Goal: Task Accomplishment & Management: Use online tool/utility

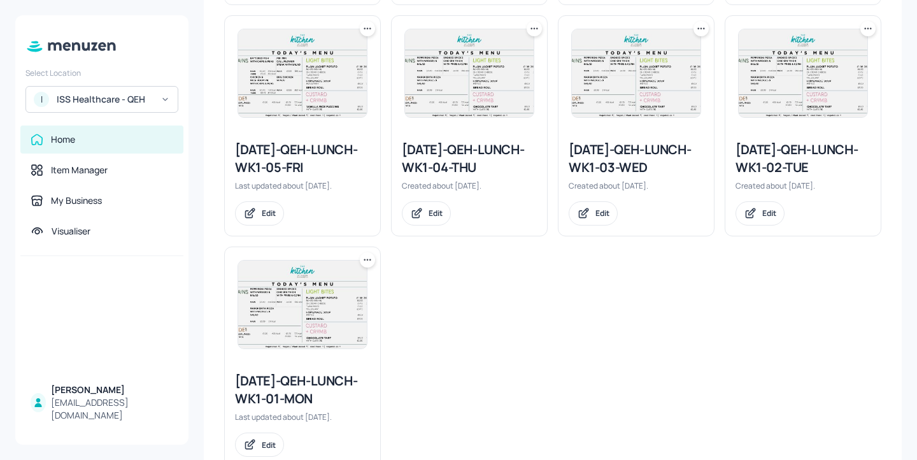
scroll to position [844, 0]
click at [533, 33] on icon at bounding box center [534, 30] width 13 height 13
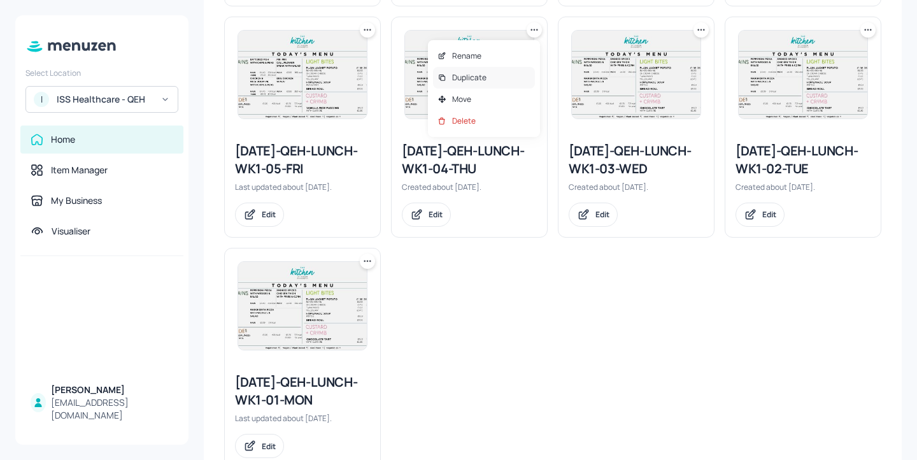
click at [513, 86] on div "Duplicate" at bounding box center [484, 78] width 102 height 22
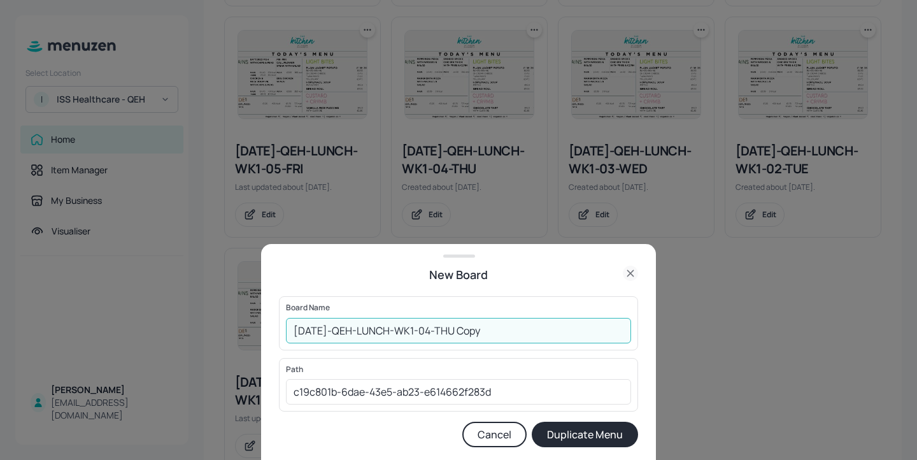
click at [291, 320] on input "2025-JUL-QEH-LUNCH-WK1-04-THU Copy" at bounding box center [458, 330] width 345 height 25
drag, startPoint x: 535, startPoint y: 323, endPoint x: 493, endPoint y: 327, distance: 42.3
click at [493, 327] on input "01ed-2025-JUL-QEH-LUNCH-WK1-04-THU Copy" at bounding box center [458, 330] width 345 height 25
type input "01ed-2025-[DATE]-QEH-LUNCH-WK1-04-THU-20250904"
click at [576, 434] on button "Duplicate Menu" at bounding box center [585, 434] width 106 height 25
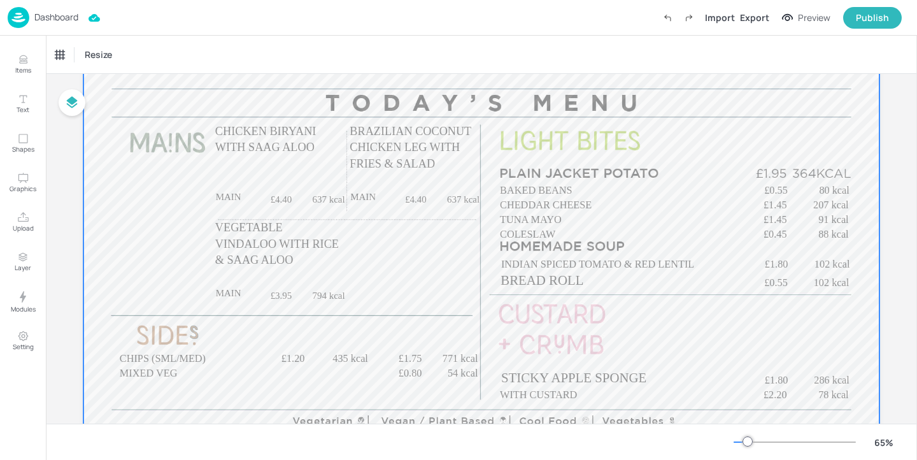
scroll to position [159, 0]
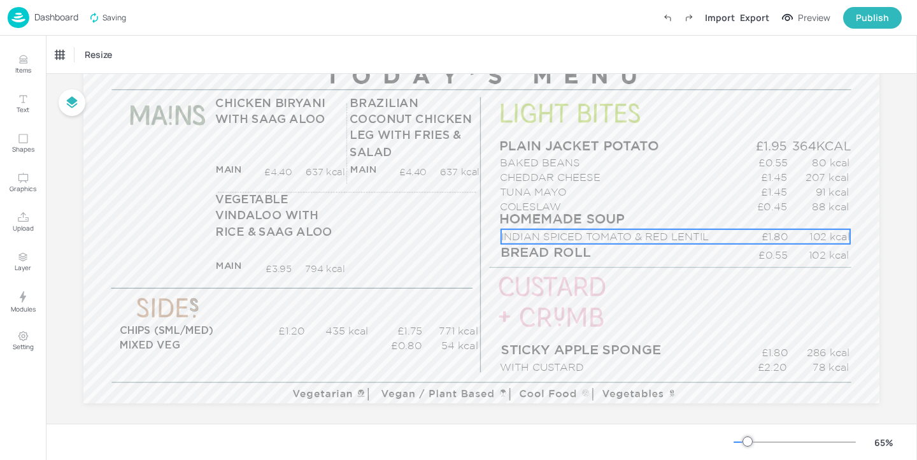
click at [516, 234] on p "INDIAN SPICED TOMATO & RED LENTIL" at bounding box center [619, 236] width 236 height 15
click at [116, 46] on div "INDIAN SPICED TOMATO & RED LENTIL" at bounding box center [114, 55] width 127 height 22
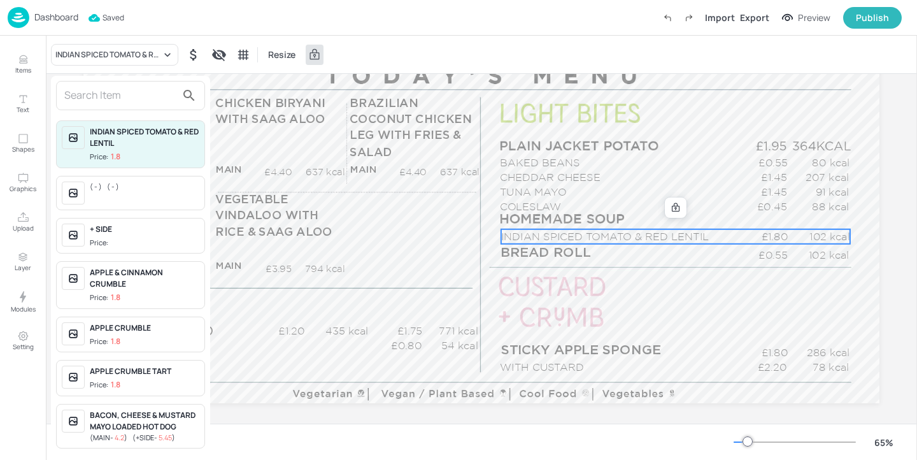
click at [117, 97] on input "text" at bounding box center [120, 95] width 112 height 20
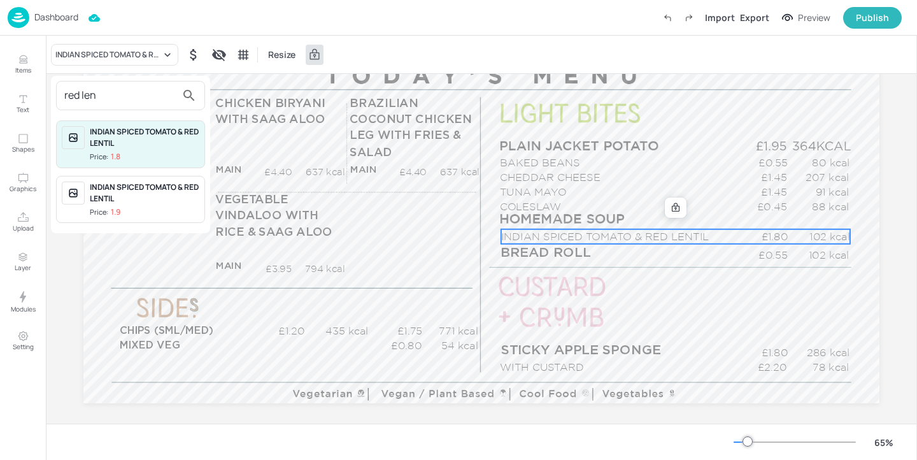
type input "red len"
click at [164, 192] on div "INDIAN SPICED TOMATO & RED LENTIL" at bounding box center [145, 193] width 110 height 23
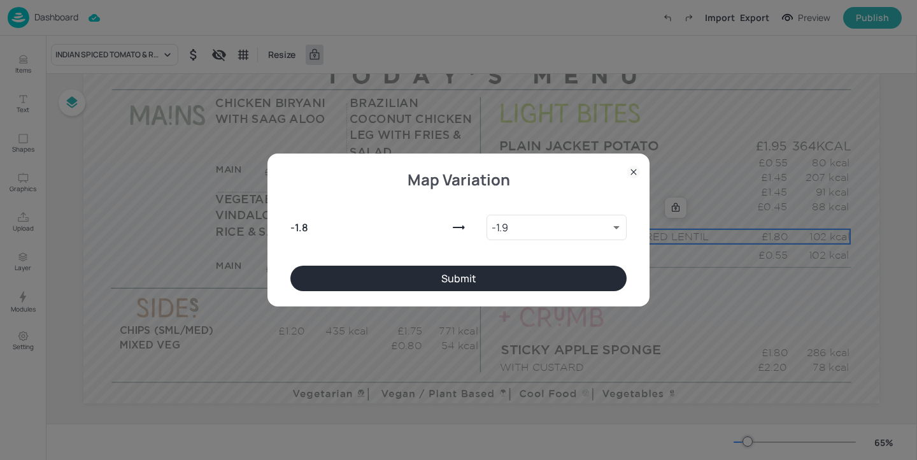
click at [524, 276] on button "Submit" at bounding box center [458, 278] width 336 height 25
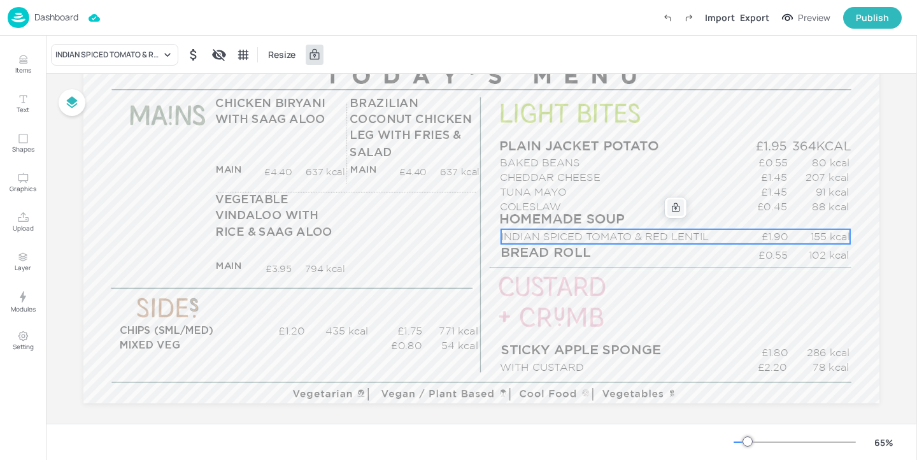
click at [676, 206] on icon at bounding box center [676, 207] width 8 height 9
click at [664, 209] on icon "Edit Item" at bounding box center [667, 208] width 11 height 10
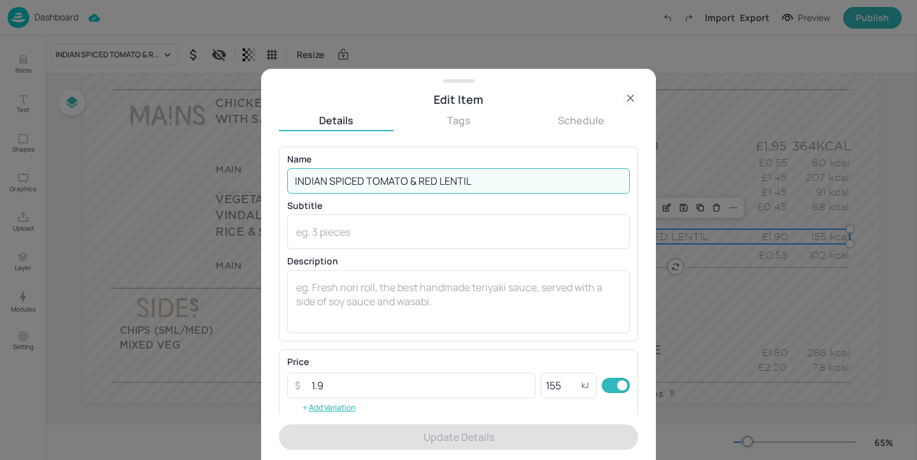
drag, startPoint x: 418, startPoint y: 182, endPoint x: 227, endPoint y: 182, distance: 190.5
click at [227, 182] on div "Edit Item Details Tags Schedule Name INDIAN SPICED TOMATO & RED LENTIL ​ Subtit…" at bounding box center [458, 230] width 917 height 460
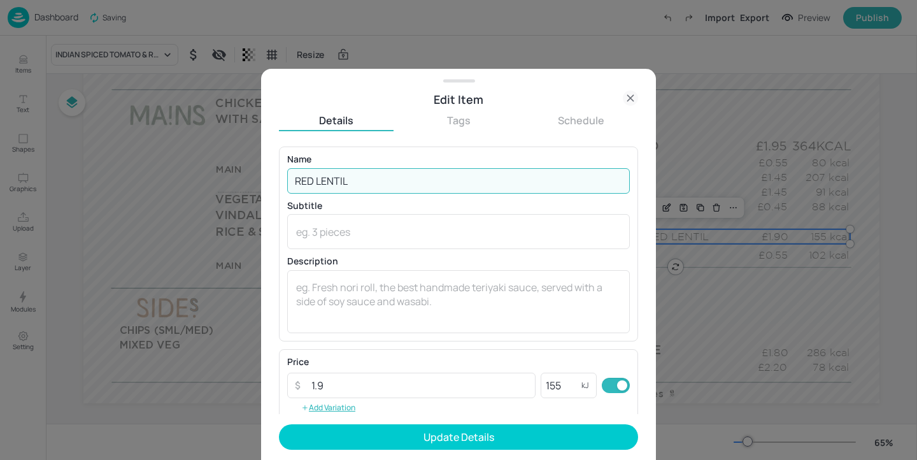
click at [382, 185] on input "RED LENTIL" at bounding box center [458, 180] width 343 height 25
type input "RED LENTIL, TOMATO & PAPRIKA"
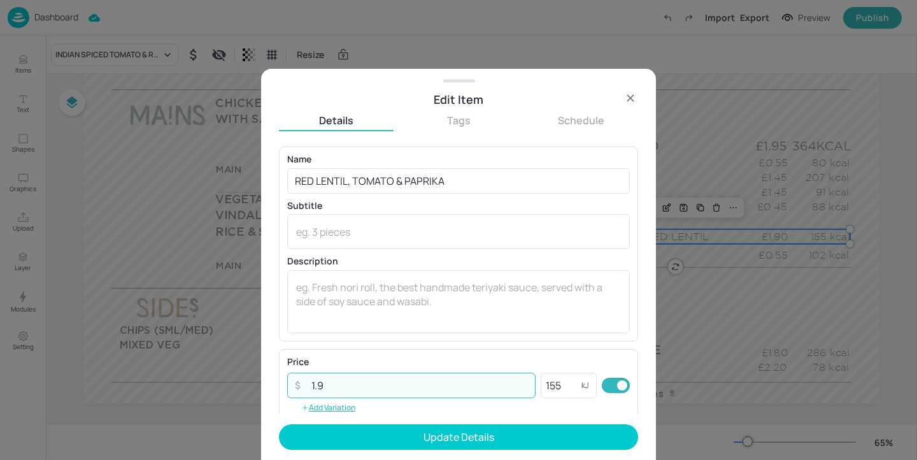
click at [361, 380] on input "1.9" at bounding box center [420, 385] width 232 height 25
type input "1.8"
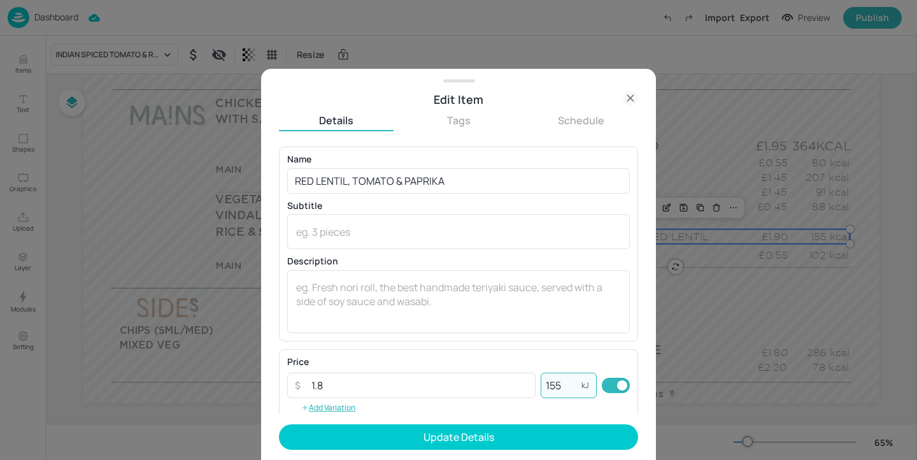
drag, startPoint x: 559, startPoint y: 379, endPoint x: 548, endPoint y: 380, distance: 10.8
click at [548, 380] on input "155" at bounding box center [561, 385] width 41 height 25
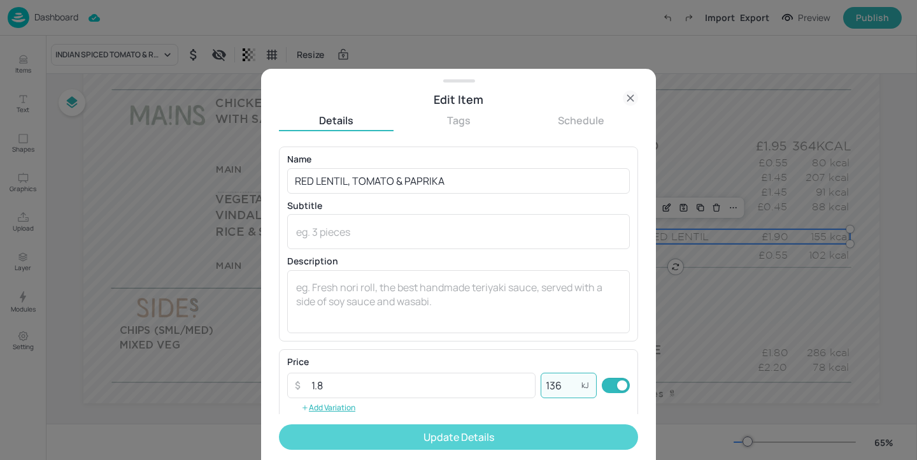
type input "136"
click at [536, 438] on button "Update Details" at bounding box center [458, 436] width 359 height 25
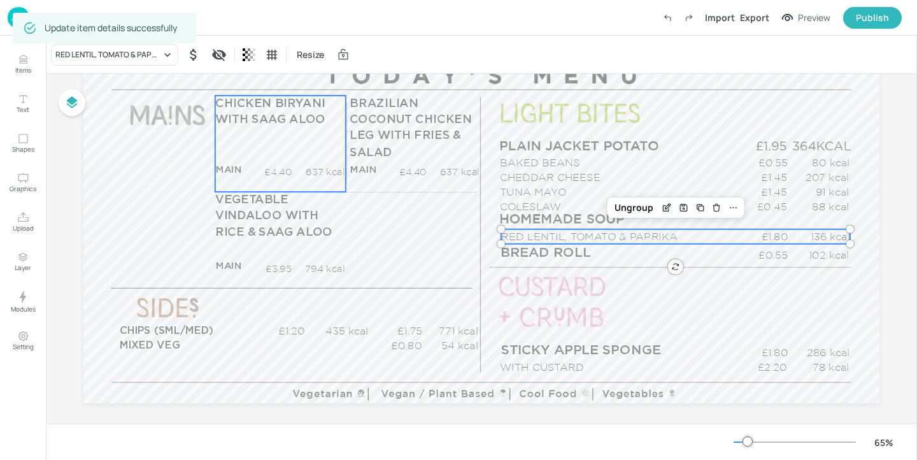
click at [235, 133] on div "CHICKEN BIRYANI WITH SAAG ALOO MAIN £4.40 637 kcal +SIDE £5.45 kcal" at bounding box center [280, 144] width 131 height 96
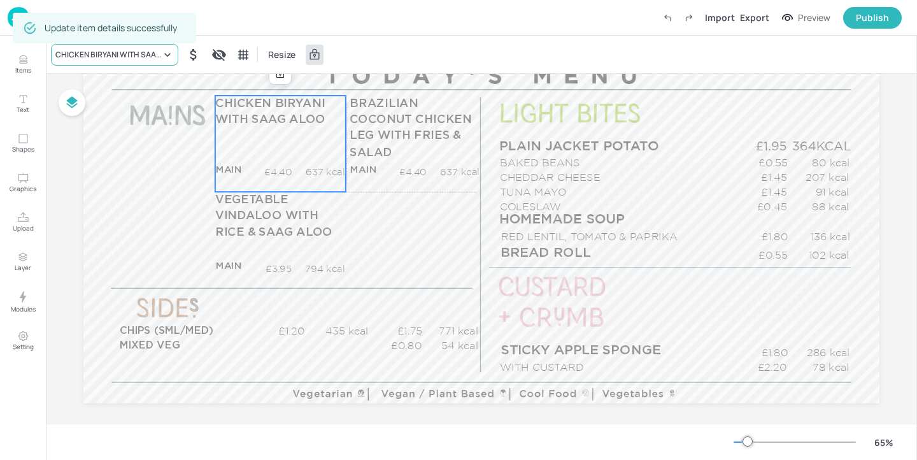
click at [161, 64] on div "CHICKEN BIRYANI WITH SAAG ALOO" at bounding box center [114, 55] width 127 height 22
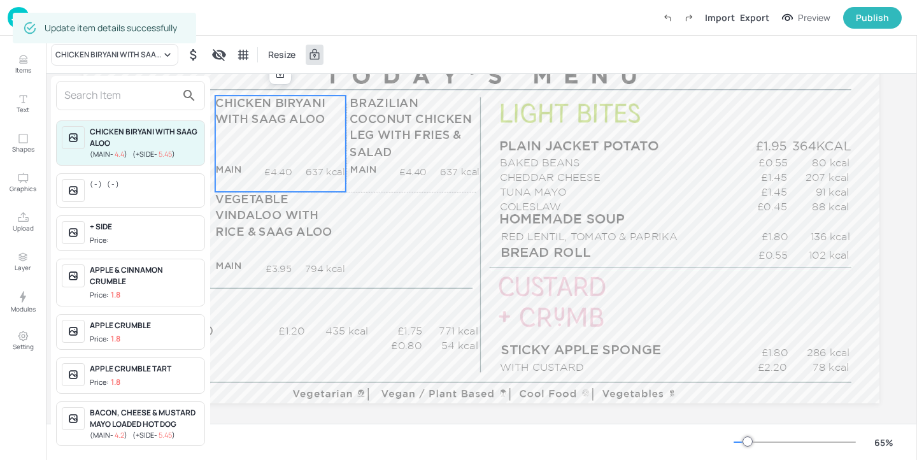
click at [147, 96] on input "text" at bounding box center [120, 95] width 112 height 20
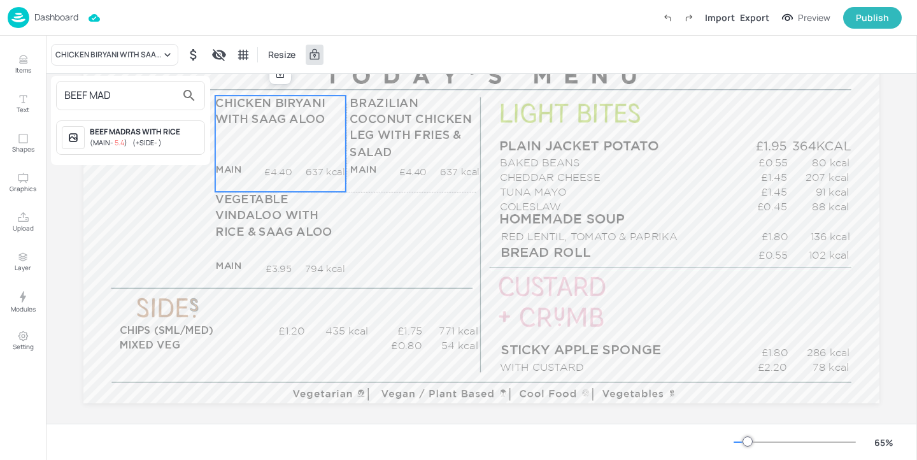
type input "BEEF MAD"
click at [178, 142] on div "( MAIN - 5.4 ) ( +SIDE - )" at bounding box center [145, 143] width 110 height 11
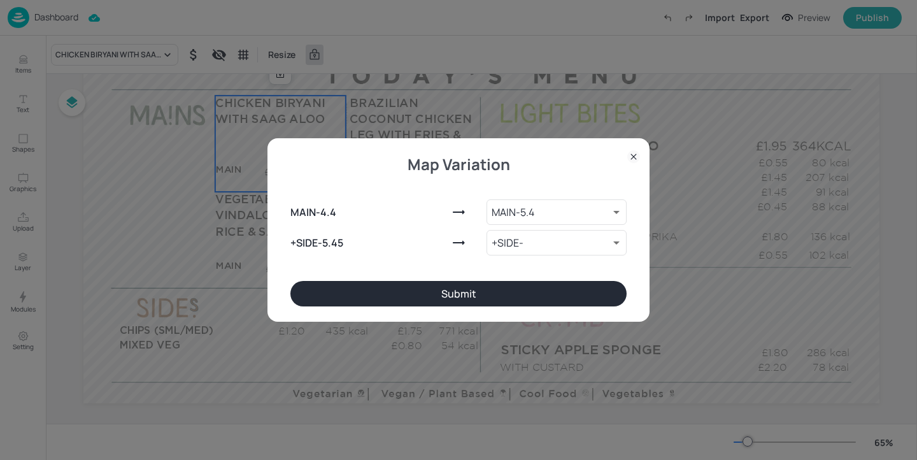
click at [410, 290] on button "Submit" at bounding box center [458, 293] width 336 height 25
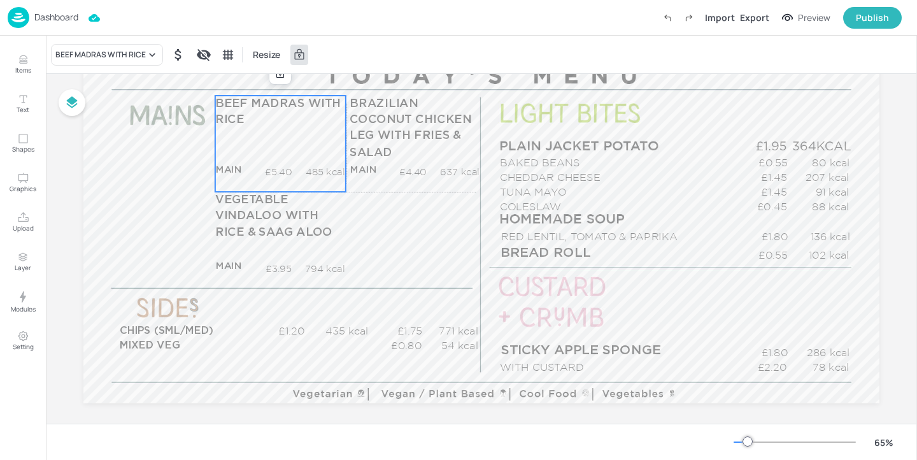
click at [295, 164] on div "BEEF MADRAS WITH RICE MAIN £5.40 485 kcal +SIDE £0.00 kcal" at bounding box center [280, 144] width 131 height 96
click at [276, 80] on div at bounding box center [280, 74] width 17 height 17
click at [273, 78] on icon "Edit Item" at bounding box center [271, 74] width 11 height 10
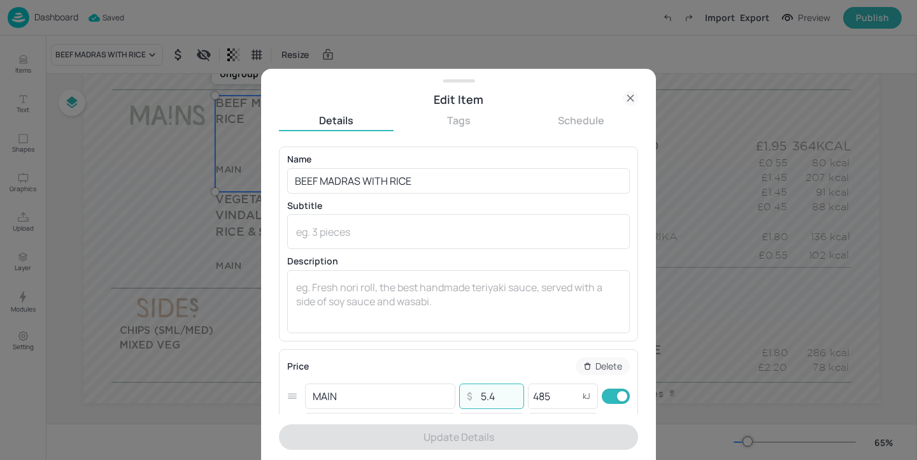
click at [494, 399] on input "5.4" at bounding box center [498, 395] width 45 height 25
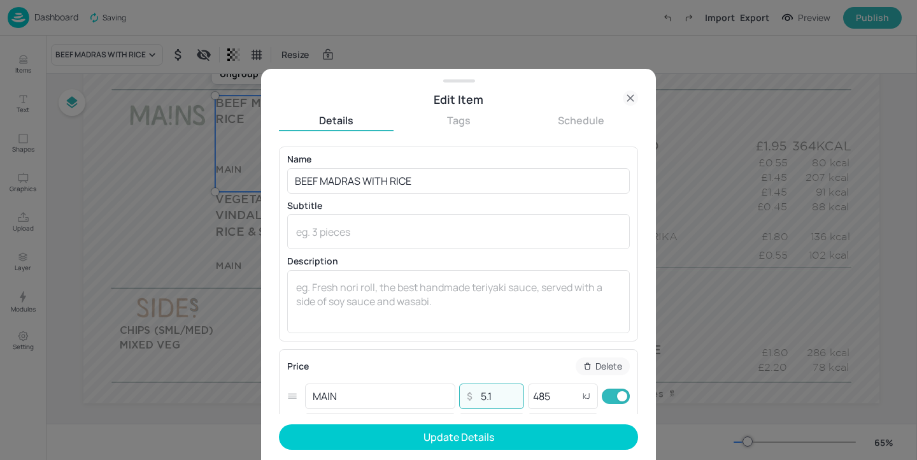
type input "5.1"
drag, startPoint x: 568, startPoint y: 395, endPoint x: 495, endPoint y: 395, distance: 73.3
click at [495, 395] on div "MAIN ​ ​ 5.1 ​ 485 kJ ​" at bounding box center [458, 396] width 343 height 29
paste input "567"
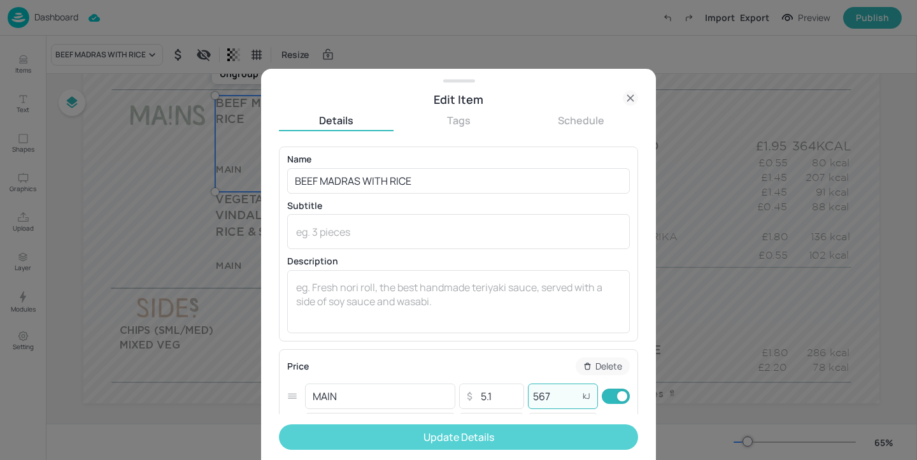
type input "567"
click at [538, 447] on button "Update Details" at bounding box center [458, 436] width 359 height 25
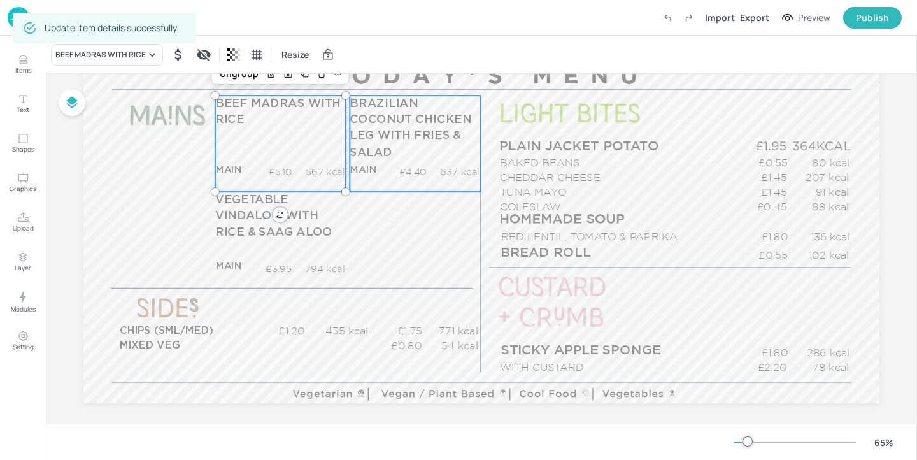
click at [357, 108] on span "BRAZILIAN COCONUT CHICKEN LEG WITH FRIES & SALAD" at bounding box center [411, 127] width 122 height 61
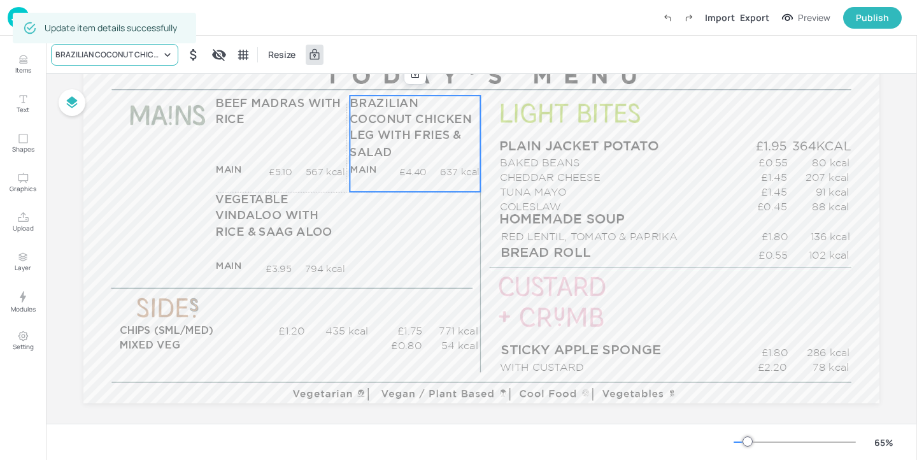
click at [157, 61] on div "BRAZILIAN COCONUT CHICKEN LEG WITH FRIES & SALAD" at bounding box center [114, 55] width 127 height 22
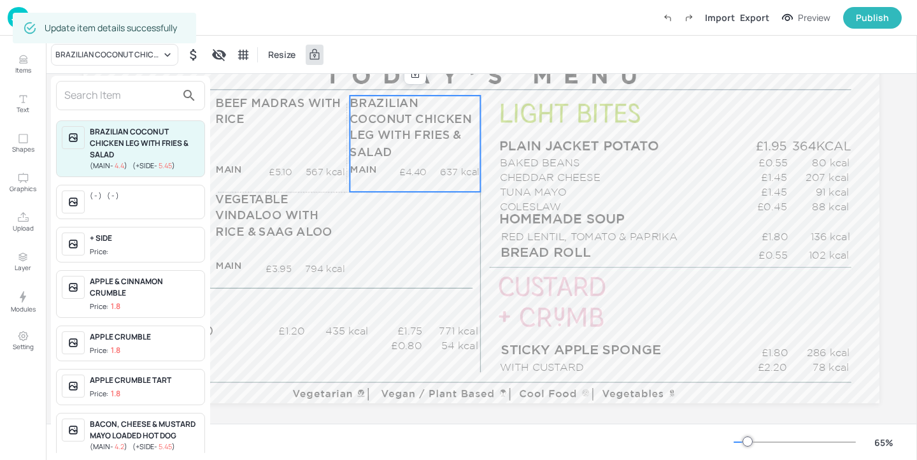
click at [157, 97] on input "text" at bounding box center [120, 95] width 112 height 20
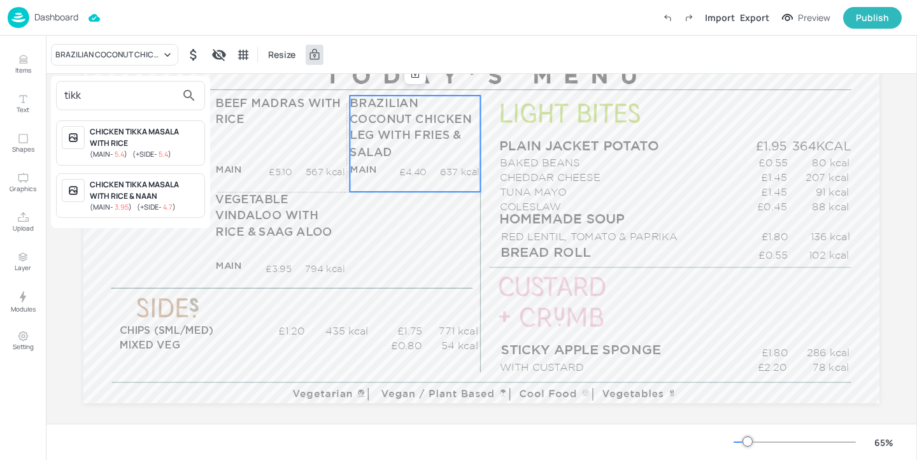
type input "tikk"
click at [171, 146] on div "CHICKEN TIKKA MASALA WITH RICE" at bounding box center [145, 137] width 110 height 23
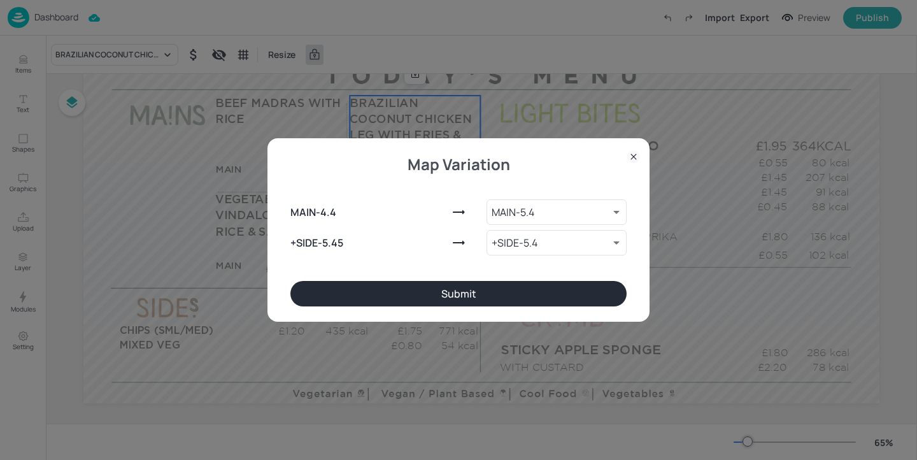
click at [469, 290] on button "Submit" at bounding box center [458, 293] width 336 height 25
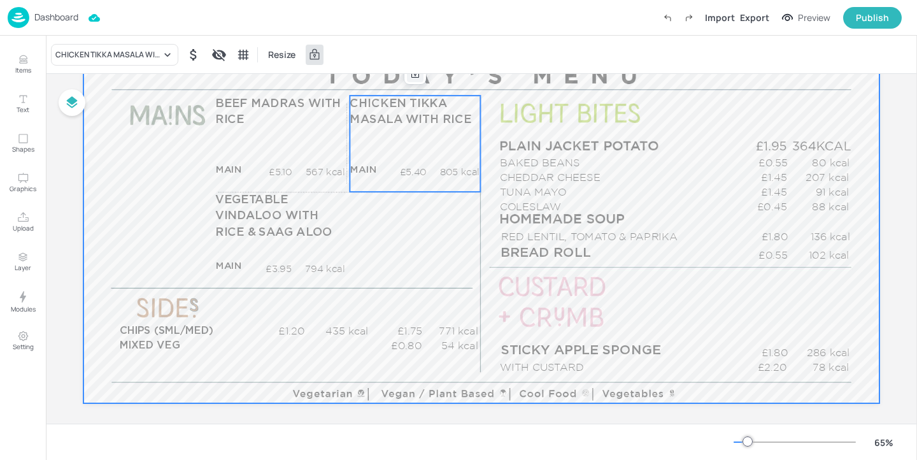
click at [416, 82] on div at bounding box center [415, 74] width 17 height 17
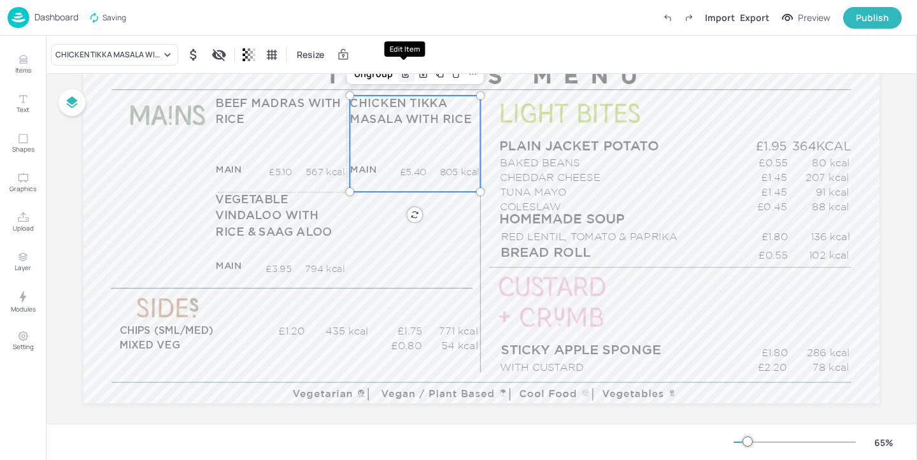
click at [406, 80] on div "Edit Item" at bounding box center [406, 74] width 17 height 17
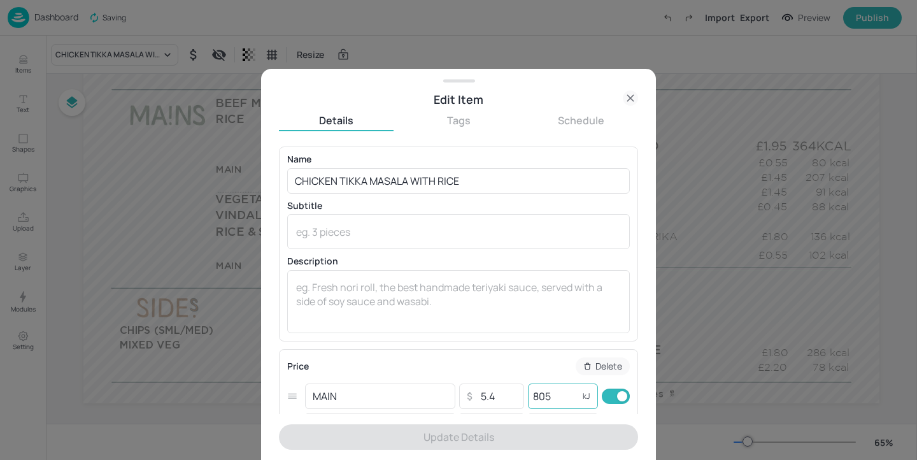
click at [562, 408] on input "805" at bounding box center [553, 395] width 51 height 25
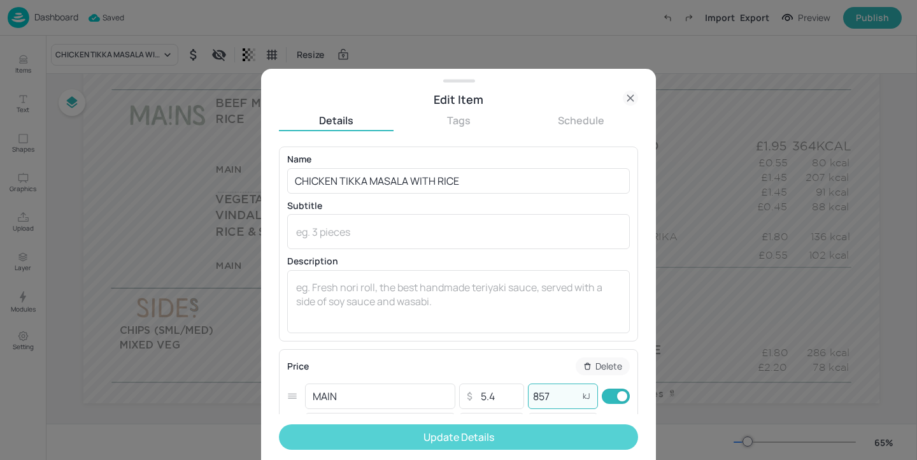
type input "857"
click at [576, 437] on button "Update Details" at bounding box center [458, 436] width 359 height 25
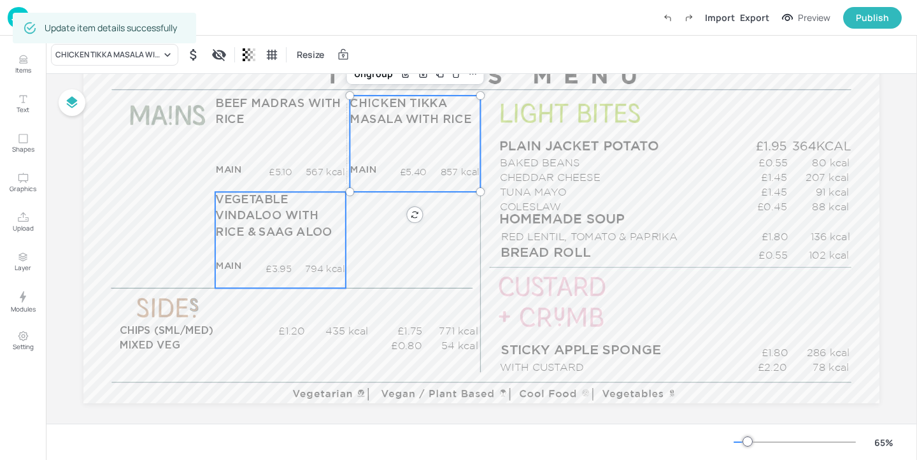
click at [316, 205] on p "VEGETABLE VINDALOO WITH RICE & SAAG ALOO" at bounding box center [280, 216] width 130 height 49
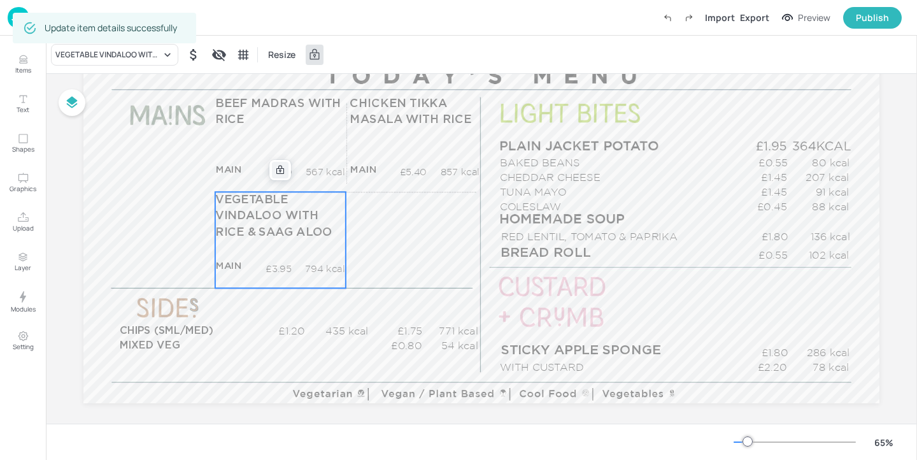
click at [282, 176] on div at bounding box center [280, 170] width 17 height 17
click at [146, 48] on div "VEGETABLE VINDALOO WITH RICE & SAAG ALOO" at bounding box center [114, 55] width 127 height 22
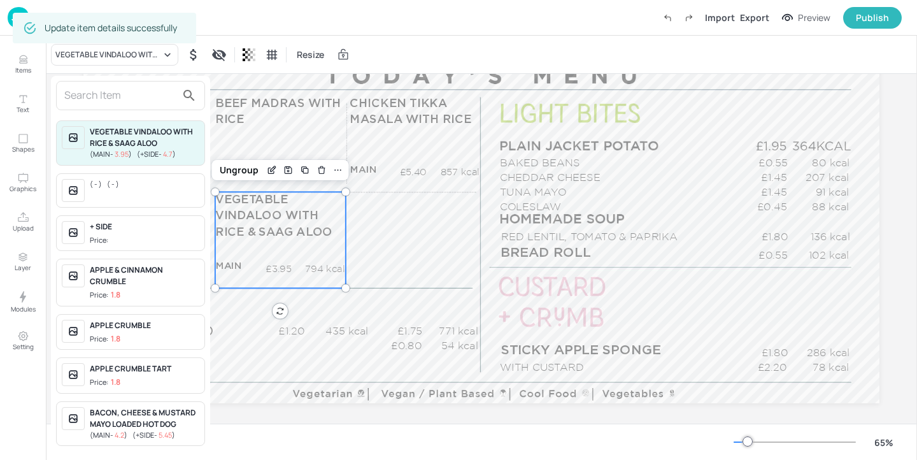
click at [139, 96] on input "text" at bounding box center [120, 95] width 112 height 20
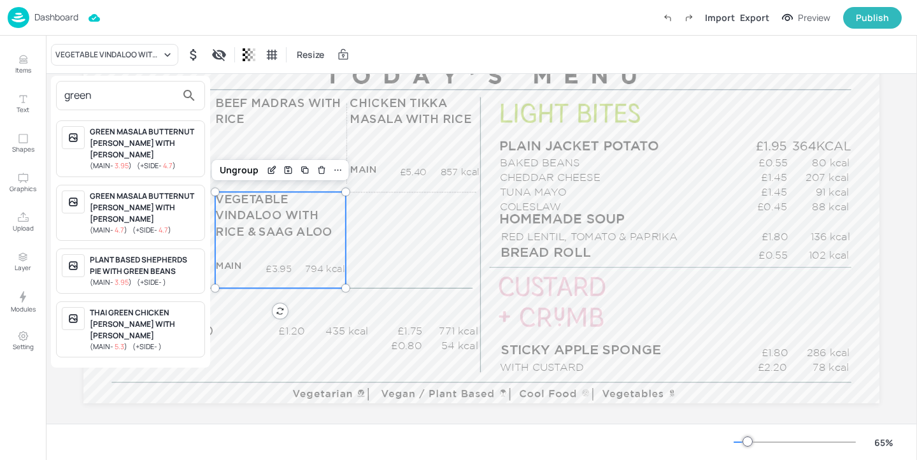
type input "green"
click at [153, 133] on div "GREEN MASALA BUTTERNUT [PERSON_NAME] WITH [PERSON_NAME]" at bounding box center [145, 143] width 110 height 34
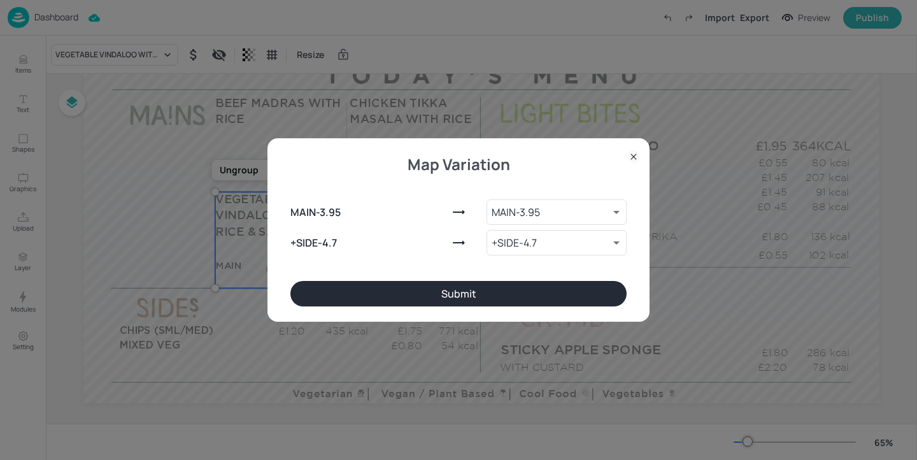
click at [459, 286] on button "Submit" at bounding box center [458, 293] width 336 height 25
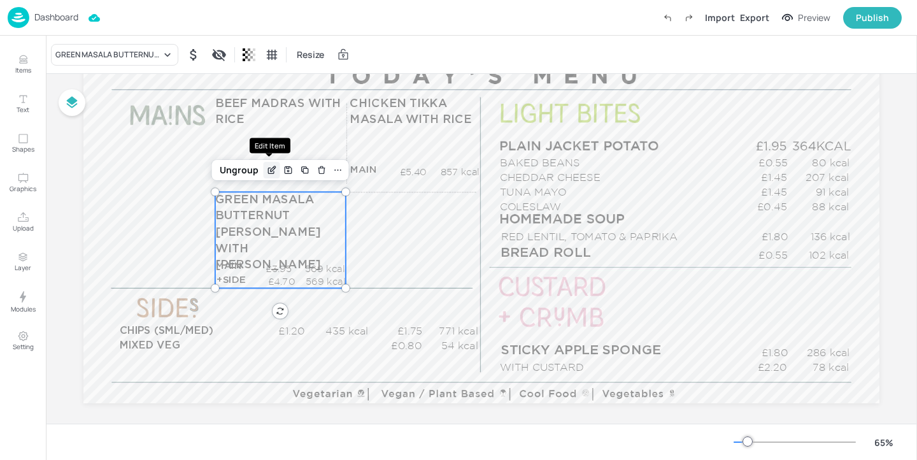
click at [269, 169] on icon "Edit Item" at bounding box center [271, 170] width 11 height 10
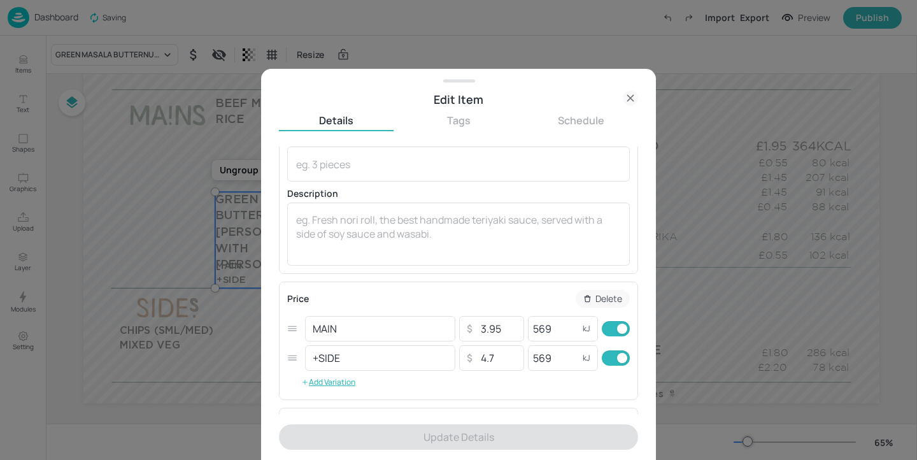
scroll to position [96, 0]
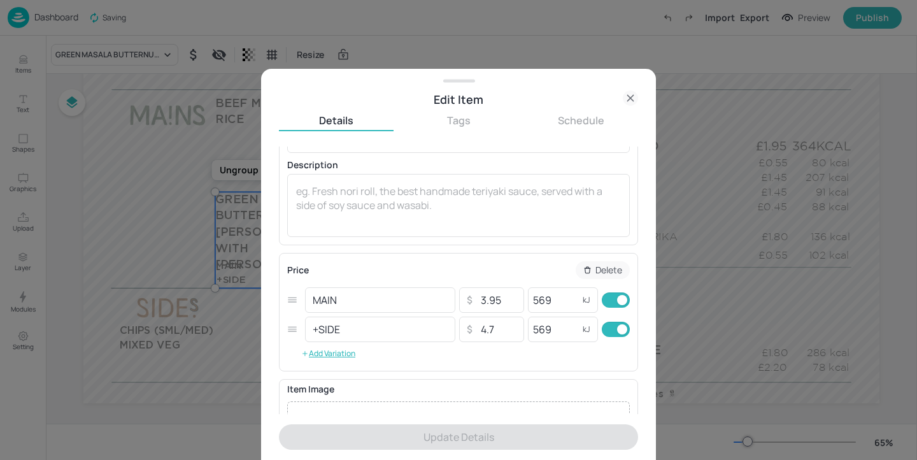
click at [606, 328] on input "checkbox" at bounding box center [622, 329] width 46 height 15
checkbox input "false"
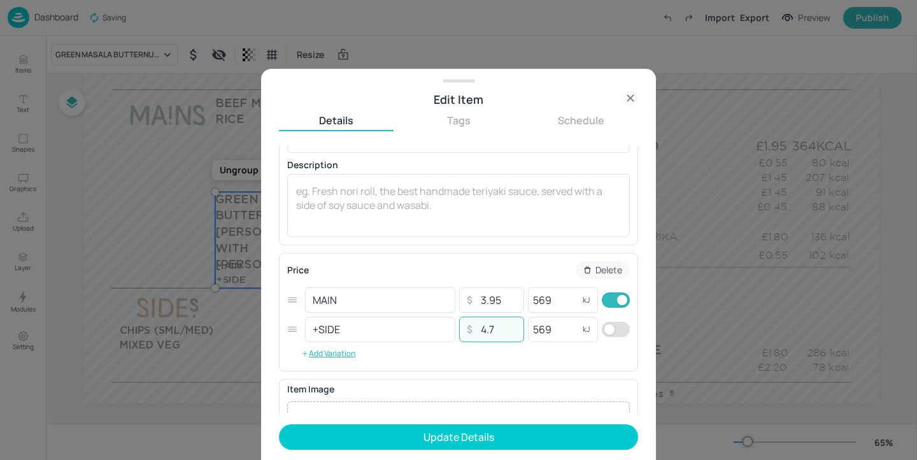
drag, startPoint x: 508, startPoint y: 332, endPoint x: 455, endPoint y: 332, distance: 52.9
click at [455, 332] on div "+SIDE ​ ​ 4.7 ​ 569 kJ ​" at bounding box center [458, 329] width 343 height 29
drag, startPoint x: 514, startPoint y: 300, endPoint x: 443, endPoint y: 300, distance: 71.3
click at [443, 300] on div "MAIN ​ ​ 3.95 ​ 569 kJ ​" at bounding box center [458, 299] width 343 height 29
paste input "4.7"
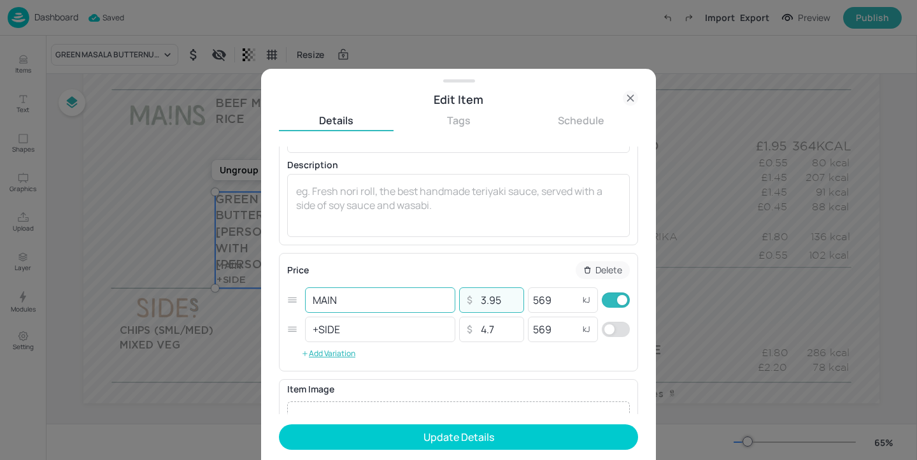
type input "4.7"
